Goal: Check status: Check status

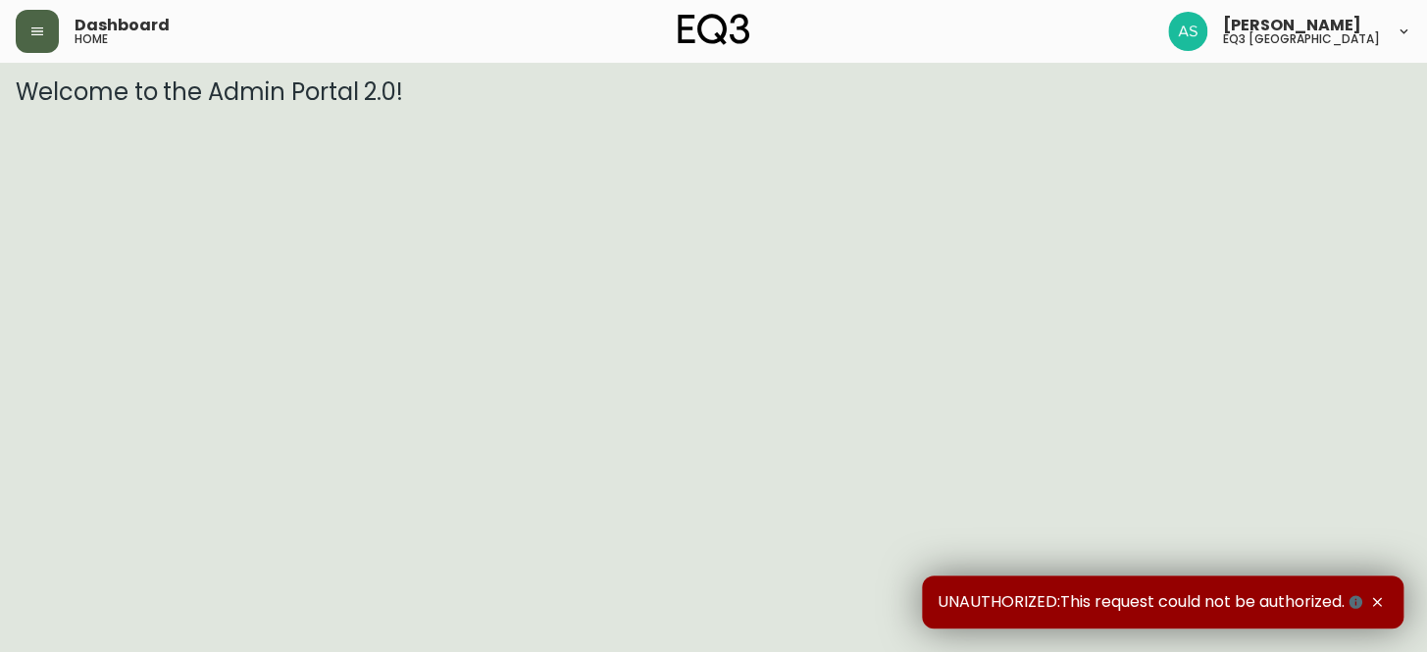
click at [47, 32] on button "button" at bounding box center [37, 31] width 43 height 43
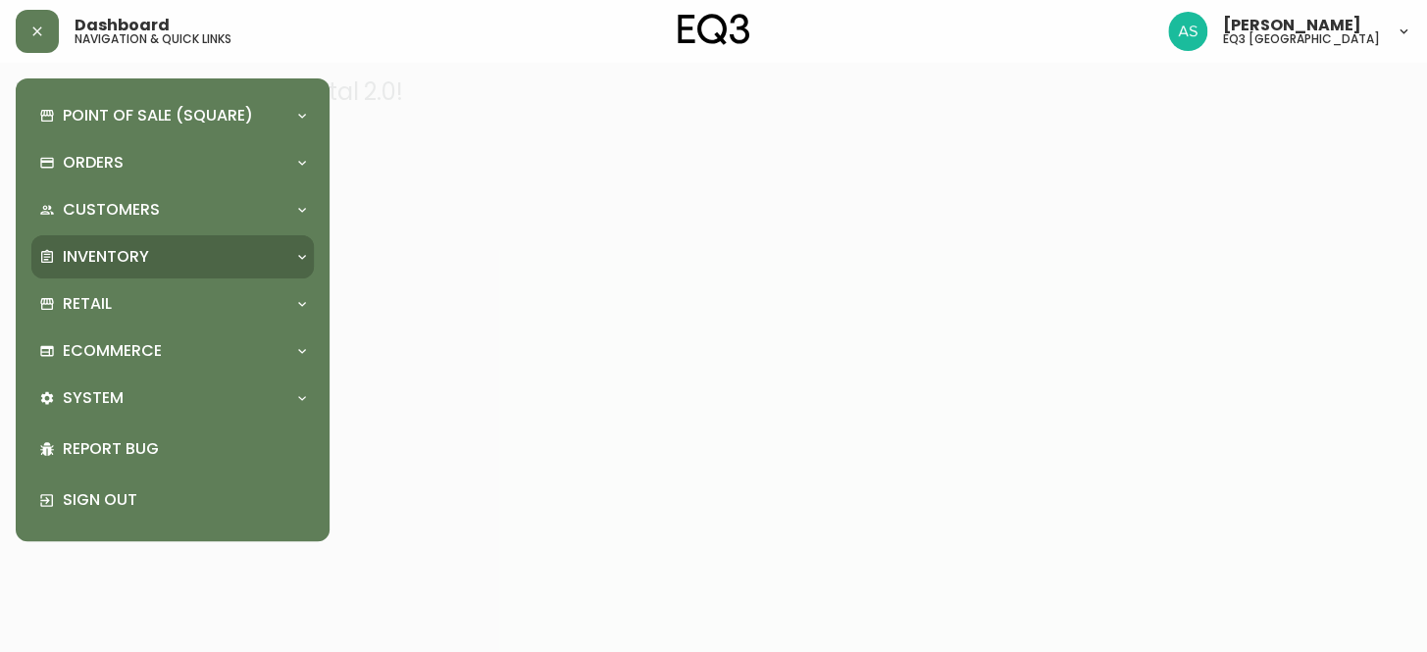
click at [102, 255] on p "Inventory" at bounding box center [106, 257] width 86 height 22
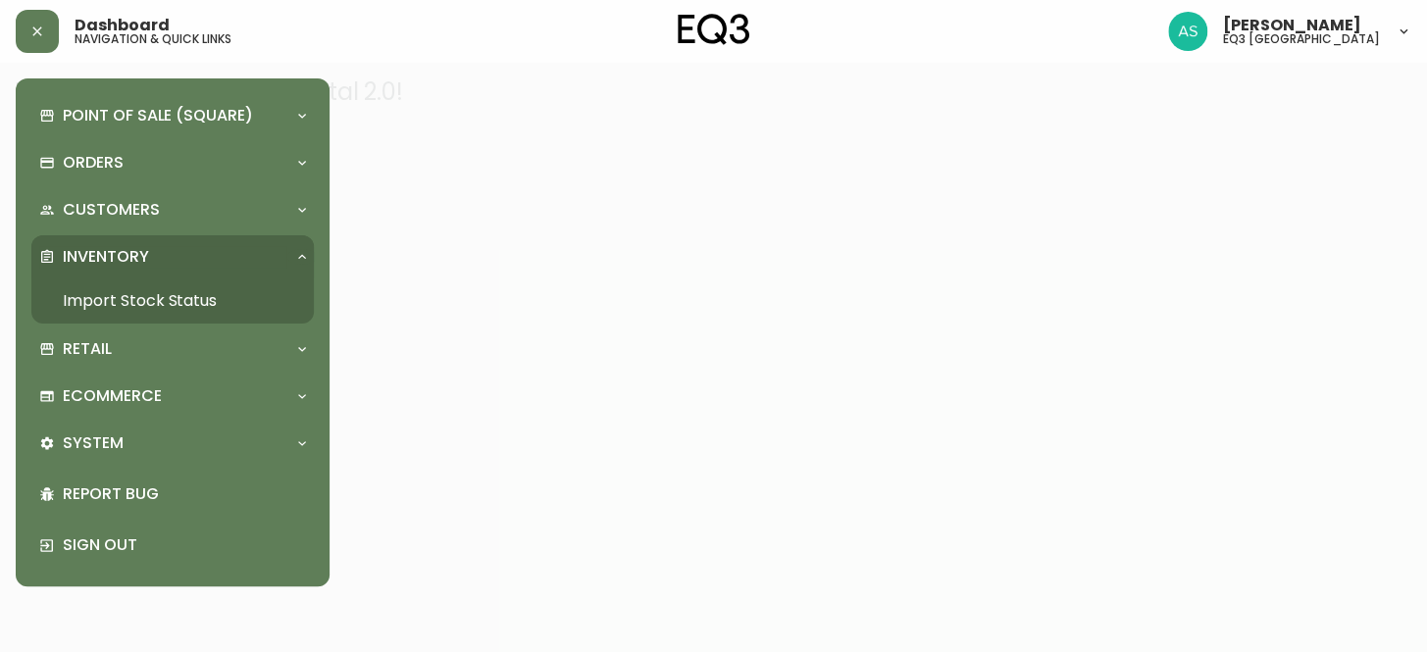
click at [101, 294] on link "Import Stock Status" at bounding box center [172, 301] width 282 height 45
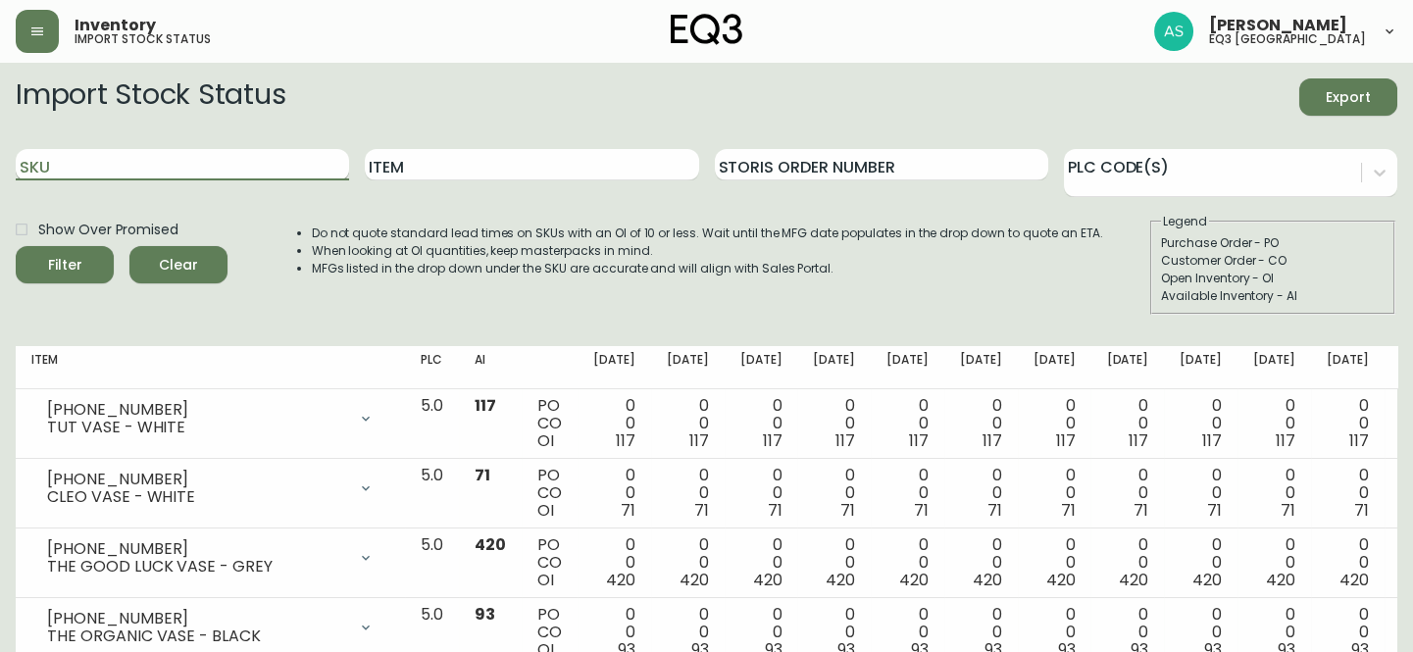
click at [148, 162] on input "SKU" at bounding box center [182, 164] width 333 height 31
paste input "[PHONE_NUMBER]"
type input "[PHONE_NUMBER]"
click at [16, 246] on button "Filter" at bounding box center [65, 264] width 98 height 37
